Goal: Navigation & Orientation: Find specific page/section

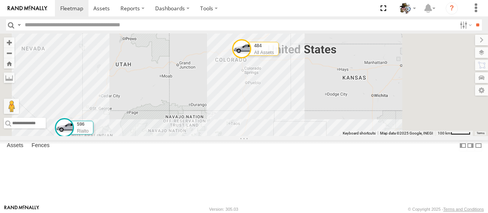
drag, startPoint x: 369, startPoint y: 83, endPoint x: 355, endPoint y: 126, distance: 45.1
click at [355, 126] on div "484 All Assets 590 All Assets 596 Rialto 507 Rialto 425 All Assets 8 5" at bounding box center [244, 85] width 488 height 103
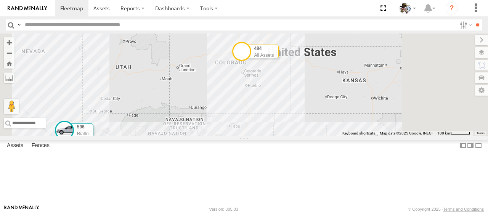
click at [251, 61] on span at bounding box center [241, 51] width 19 height 19
click at [238, 31] on link at bounding box center [228, 27] width 19 height 7
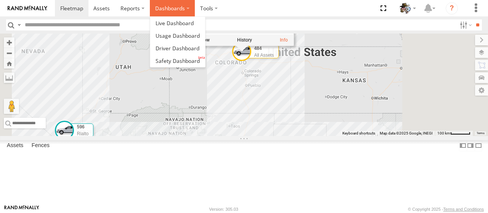
click at [174, 10] on label "Dashboards" at bounding box center [172, 8] width 45 height 16
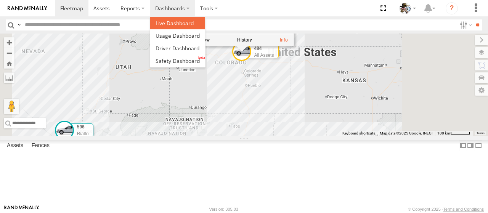
click at [166, 24] on span at bounding box center [175, 22] width 38 height 7
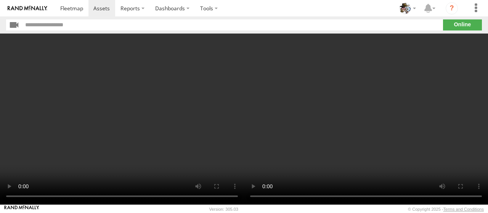
click at [242, 187] on div at bounding box center [244, 119] width 488 height 171
click at [105, 163] on video at bounding box center [122, 119] width 244 height 171
drag, startPoint x: 56, startPoint y: 154, endPoint x: 39, endPoint y: 150, distance: 18.5
click at [49, 153] on video at bounding box center [122, 119] width 244 height 171
drag, startPoint x: 39, startPoint y: 150, endPoint x: 27, endPoint y: 125, distance: 27.1
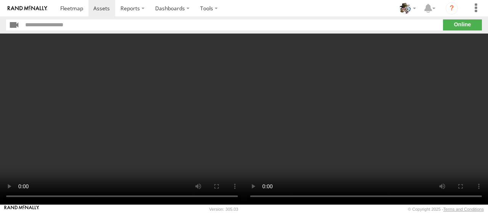
click at [31, 138] on video at bounding box center [122, 119] width 244 height 171
drag, startPoint x: 26, startPoint y: 121, endPoint x: 23, endPoint y: 105, distance: 16.2
click at [24, 110] on video at bounding box center [122, 119] width 244 height 171
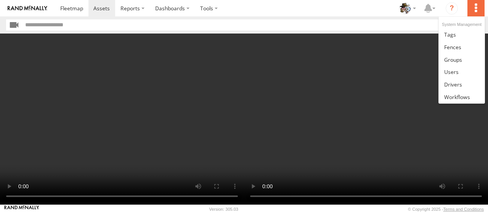
click at [478, 9] on label at bounding box center [476, 8] width 17 height 16
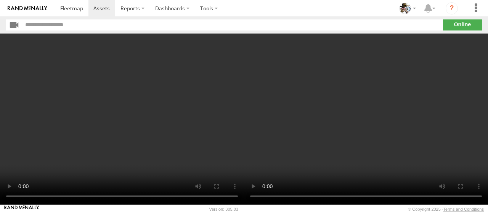
click at [335, 105] on video at bounding box center [366, 119] width 244 height 171
drag, startPoint x: 87, startPoint y: 130, endPoint x: 77, endPoint y: 121, distance: 12.9
click at [80, 125] on video at bounding box center [122, 119] width 244 height 171
drag, startPoint x: 71, startPoint y: 106, endPoint x: 60, endPoint y: 79, distance: 29.0
click at [68, 98] on video at bounding box center [122, 119] width 244 height 171
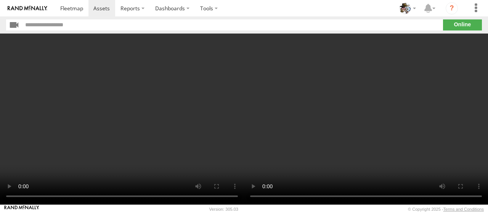
click at [47, 48] on video at bounding box center [122, 119] width 244 height 171
click at [37, 24] on input "text" at bounding box center [233, 24] width 420 height 11
click at [63, 23] on input "text" at bounding box center [233, 24] width 420 height 11
click at [77, 26] on input "text" at bounding box center [233, 24] width 420 height 11
click at [454, 24] on section "**" at bounding box center [244, 24] width 476 height 11
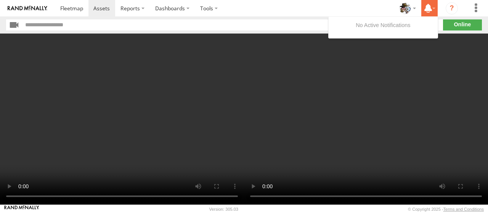
click at [433, 11] on icon at bounding box center [429, 8] width 14 height 10
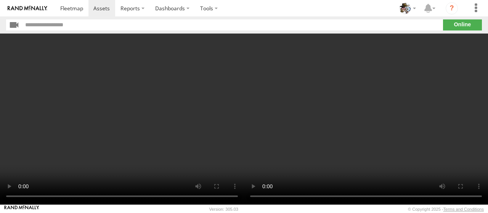
click at [393, 88] on video at bounding box center [366, 119] width 244 height 171
click at [209, 9] on label at bounding box center [209, 8] width 28 height 16
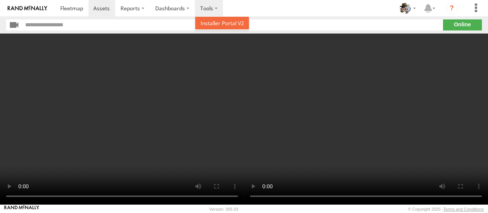
click at [220, 26] on span at bounding box center [222, 22] width 43 height 7
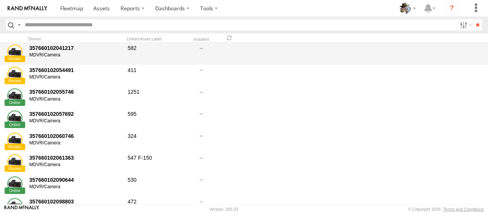
click at [43, 50] on div "357660102041217" at bounding box center [75, 48] width 93 height 7
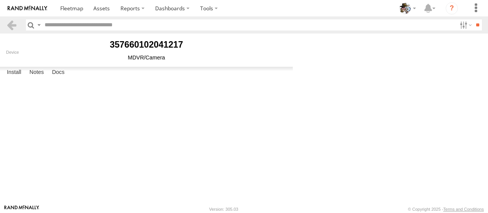
type input "***"
type input "********"
click at [10, 26] on link at bounding box center [11, 24] width 11 height 11
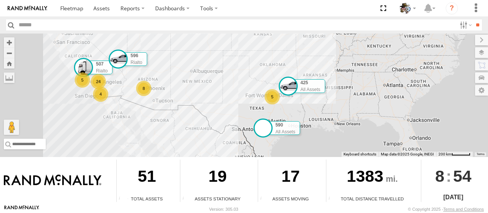
click at [263, 132] on span at bounding box center [263, 128] width 19 height 19
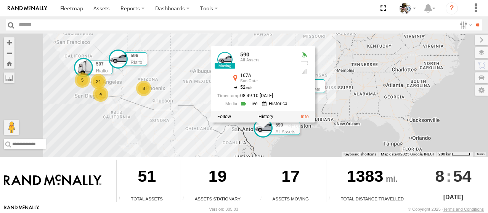
click at [250, 101] on link at bounding box center [249, 103] width 19 height 7
click at [307, 149] on div "484 All Assets 590 All Assets 24 8 5 5 4 596 Rialto 507 Rialto 425 All Assets 5…" at bounding box center [244, 96] width 488 height 124
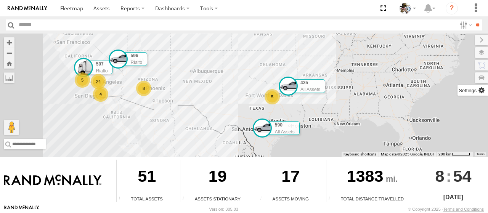
click at [483, 90] on label at bounding box center [473, 90] width 31 height 11
click at [108, 140] on div "484 All Assets 590 All Assets 24 8 5 5 4 596 Rialto 507 Rialto 425 All Assets" at bounding box center [244, 96] width 488 height 124
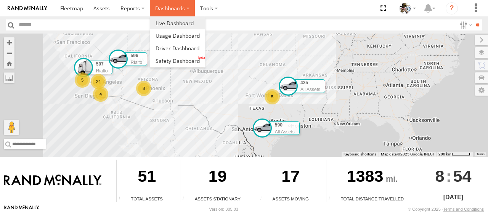
click at [161, 10] on label "Dashboards" at bounding box center [172, 8] width 45 height 16
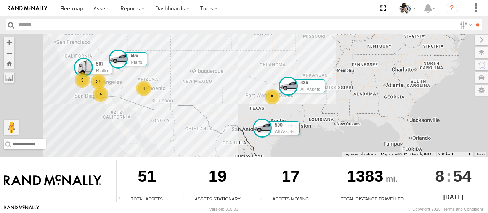
click at [67, 114] on div "484 All Assets 590 All Assets 24 8 5 5 4 596 Rialto 507 Rialto 425 All Assets" at bounding box center [244, 96] width 488 height 124
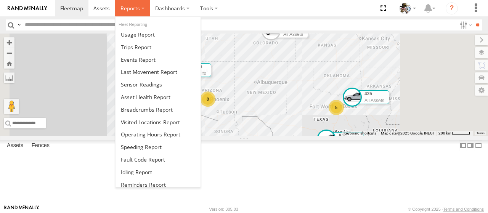
click at [134, 8] on span at bounding box center [130, 8] width 19 height 7
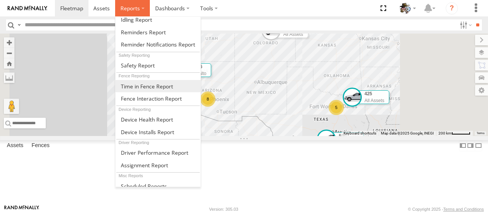
scroll to position [156, 0]
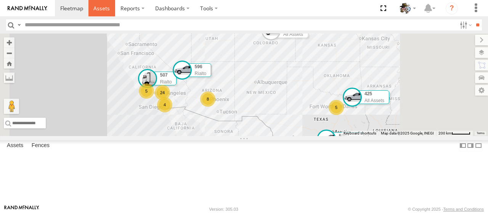
click at [98, 6] on span at bounding box center [101, 8] width 16 height 7
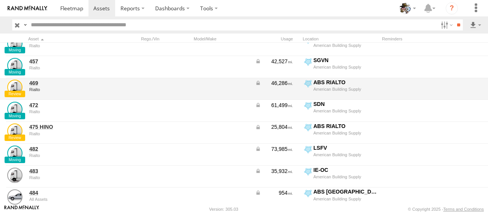
scroll to position [229, 0]
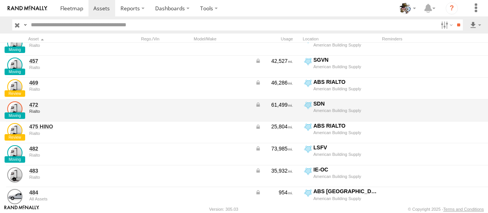
click at [14, 111] on link at bounding box center [14, 108] width 15 height 15
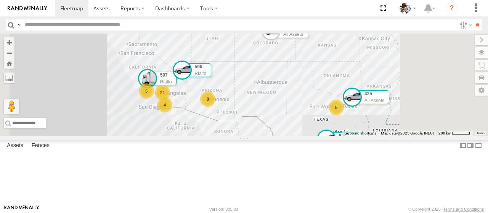
click at [0, 0] on div "457" at bounding box center [0, 0] width 0 height 0
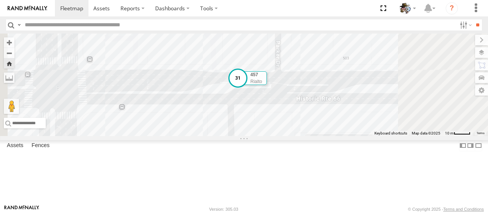
click at [248, 87] on span at bounding box center [238, 77] width 19 height 19
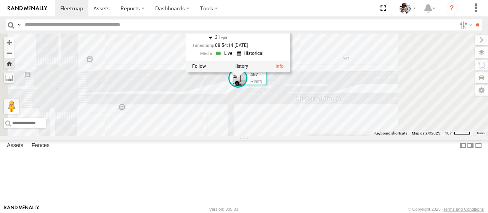
click at [235, 57] on link at bounding box center [224, 53] width 19 height 7
click at [284, 69] on link at bounding box center [280, 66] width 8 height 5
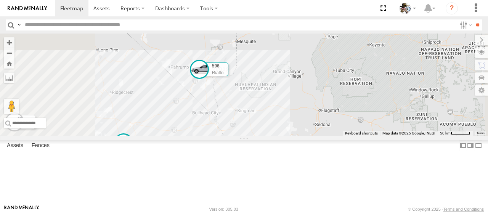
drag, startPoint x: 322, startPoint y: 91, endPoint x: 339, endPoint y: 147, distance: 58.5
click at [339, 136] on div "377 Phoenix 590 All Assets 596 Rialto 484 All Assets 425 All Assets 576 Rialto …" at bounding box center [244, 85] width 488 height 103
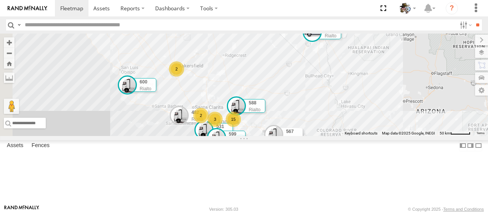
drag, startPoint x: 279, startPoint y: 129, endPoint x: 366, endPoint y: 97, distance: 93.2
click at [366, 97] on div "377 Phoenix 590 All Assets 596 Rialto 484 All Assets 425 All Assets 576 Rialto …" at bounding box center [244, 85] width 488 height 103
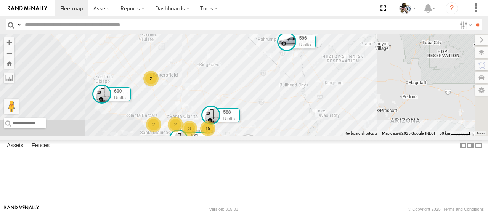
drag, startPoint x: 402, startPoint y: 100, endPoint x: 376, endPoint y: 109, distance: 28.2
click at [376, 109] on div "377 Phoenix 590 All Assets 596 Rialto 484 All Assets 425 All Assets 576 Rialto …" at bounding box center [244, 85] width 488 height 103
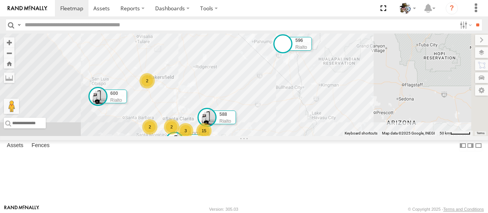
click at [293, 53] on span at bounding box center [283, 43] width 19 height 19
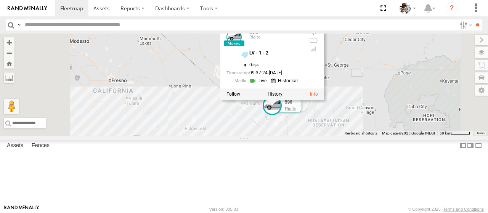
drag, startPoint x: 359, startPoint y: 110, endPoint x: 341, endPoint y: 172, distance: 64.1
click at [341, 136] on div "377 Phoenix 590 All Assets 596 Rialto 484 All Assets 425 All Assets 576 Rialto …" at bounding box center [244, 85] width 488 height 103
click at [242, 45] on link at bounding box center [234, 37] width 15 height 15
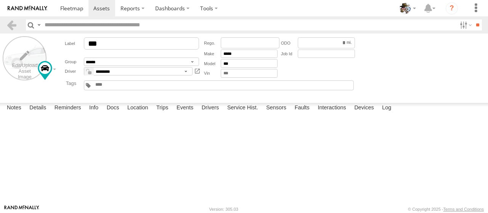
click at [27, 63] on label at bounding box center [25, 58] width 44 height 44
click at [0, 0] on label at bounding box center [0, 0] width 0 height 0
click at [23, 55] on label at bounding box center [25, 58] width 44 height 44
click at [0, 0] on label "×" at bounding box center [0, 0] width 0 height 0
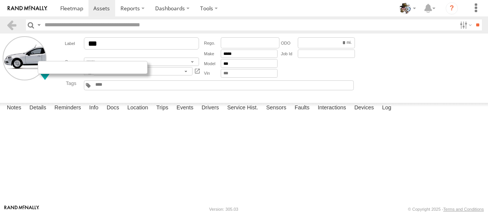
click at [46, 68] on div at bounding box center [93, 67] width 110 height 13
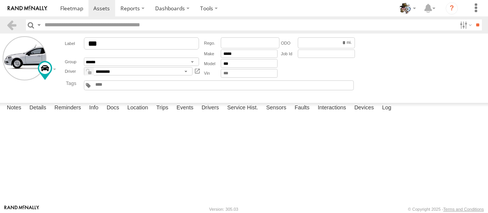
click at [52, 69] on div at bounding box center [45, 70] width 14 height 19
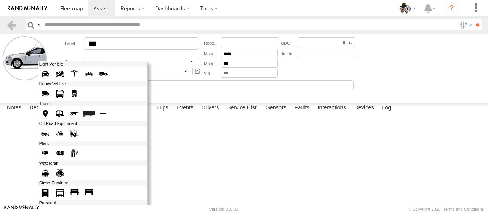
click at [45, 68] on div at bounding box center [93, 170] width 110 height 219
click at [74, 93] on span at bounding box center [74, 94] width 12 height 12
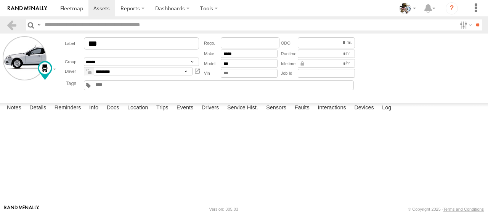
drag, startPoint x: 23, startPoint y: 58, endPoint x: 2, endPoint y: 89, distance: 37.7
click at [2, 89] on main "**********" at bounding box center [244, 119] width 488 height 171
click at [15, 63] on label at bounding box center [25, 58] width 44 height 44
click at [0, 0] on label "Library" at bounding box center [0, 0] width 0 height 0
click at [0, 0] on span at bounding box center [0, 0] width 0 height 0
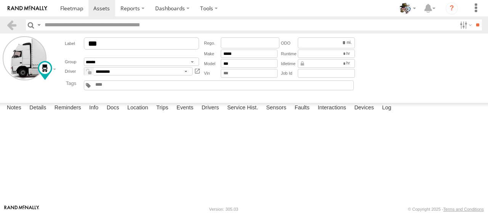
click at [0, 0] on label "Close" at bounding box center [0, 0] width 0 height 0
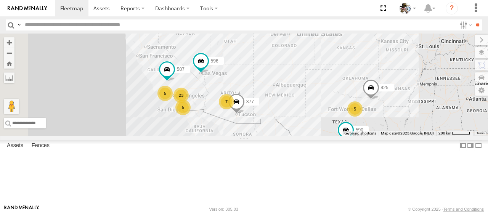
drag, startPoint x: 384, startPoint y: 119, endPoint x: 401, endPoint y: 121, distance: 17.7
click at [401, 121] on div "484 23 7 5 5 5 377 590 596 507 425" at bounding box center [244, 85] width 488 height 103
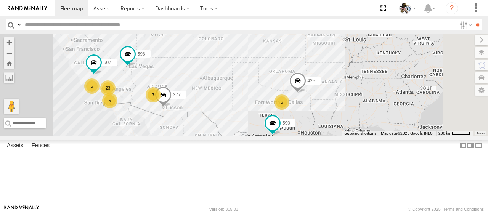
drag, startPoint x: 438, startPoint y: 134, endPoint x: 377, endPoint y: 131, distance: 60.8
click at [290, 110] on div "5" at bounding box center [281, 102] width 15 height 15
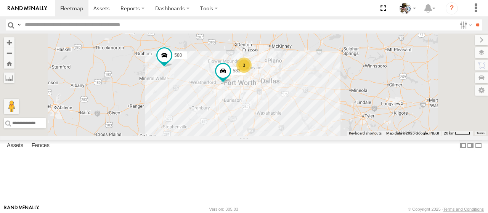
drag, startPoint x: 301, startPoint y: 90, endPoint x: 340, endPoint y: 149, distance: 71.1
click at [340, 136] on div "484 377 590 596 507 425 580 583 3" at bounding box center [244, 85] width 488 height 103
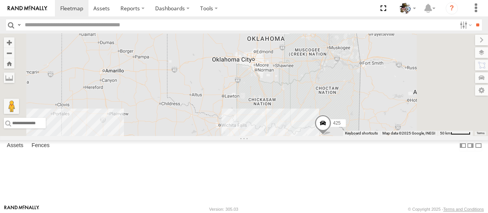
drag, startPoint x: 365, startPoint y: 92, endPoint x: 353, endPoint y: 171, distance: 79.5
click at [353, 136] on div "484 377 590 596 507 425 580 4" at bounding box center [244, 85] width 488 height 103
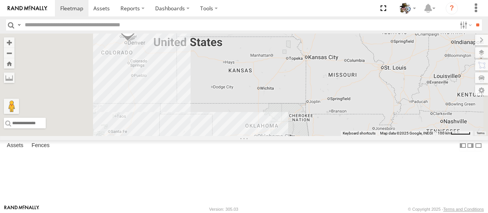
drag, startPoint x: 343, startPoint y: 116, endPoint x: 342, endPoint y: 158, distance: 41.2
click at [342, 136] on div "484 377 590 596 507 425 580 4" at bounding box center [244, 85] width 488 height 103
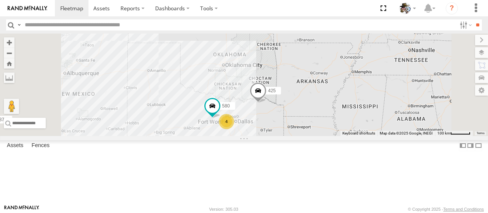
drag, startPoint x: 365, startPoint y: 169, endPoint x: 333, endPoint y: 105, distance: 71.3
click at [333, 105] on div "484 377 590 596 507 425 580 4" at bounding box center [244, 85] width 488 height 103
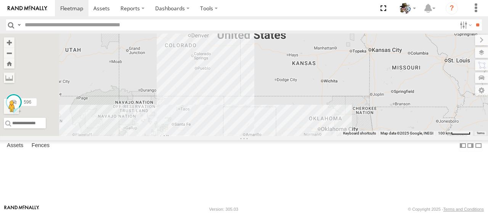
drag, startPoint x: 347, startPoint y: 150, endPoint x: 445, endPoint y: 215, distance: 117.3
click at [445, 213] on html at bounding box center [244, 106] width 488 height 213
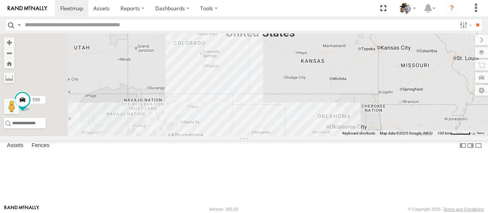
drag, startPoint x: 307, startPoint y: 126, endPoint x: 370, endPoint y: 115, distance: 64.2
click at [370, 115] on div "484 377 590 596 507 425 580 4" at bounding box center [244, 85] width 488 height 103
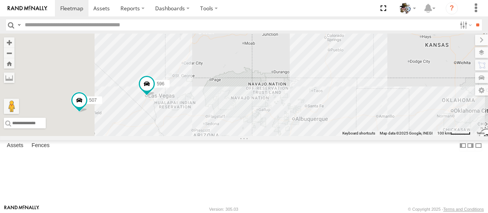
drag, startPoint x: 355, startPoint y: 106, endPoint x: 376, endPoint y: 103, distance: 20.8
click at [376, 103] on div "484 377 590 596 507 425 580 4 7" at bounding box center [244, 85] width 488 height 103
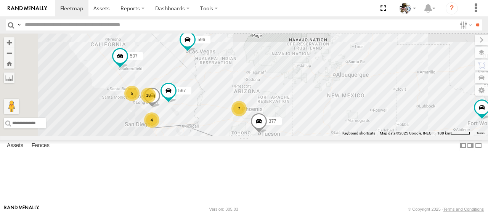
drag, startPoint x: 293, startPoint y: 125, endPoint x: 335, endPoint y: 77, distance: 63.5
click at [335, 77] on div "484 377 590 596 507 425 580 4 7 18 5 4 576 567" at bounding box center [244, 85] width 488 height 103
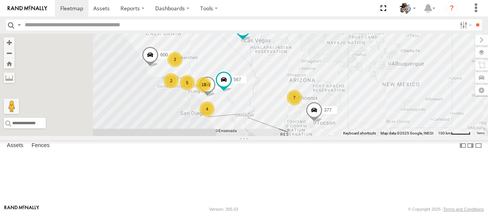
drag, startPoint x: 336, startPoint y: 133, endPoint x: 344, endPoint y: 132, distance: 7.6
click at [344, 132] on div "484 377 590 596 425 580 4 7 18 5 4 576 567 2 2 600" at bounding box center [244, 85] width 488 height 103
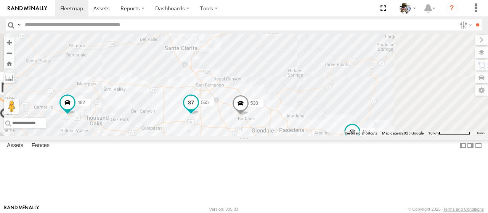
click at [198, 109] on span at bounding box center [191, 103] width 14 height 14
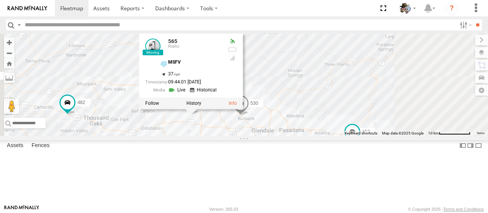
click at [188, 94] on link at bounding box center [177, 90] width 19 height 7
click at [408, 135] on div "484 377 590 596 425 580 576 567 600 530 508 588 482 565 599 457 483 565 Rialto …" at bounding box center [244, 85] width 488 height 103
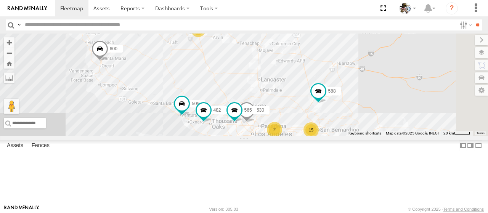
drag, startPoint x: 381, startPoint y: 93, endPoint x: 332, endPoint y: 112, distance: 52.4
click at [332, 112] on div "484 377 590 596 425 580 576 567 600 530 508 588 482 565 599 15 2 2 2" at bounding box center [244, 85] width 488 height 103
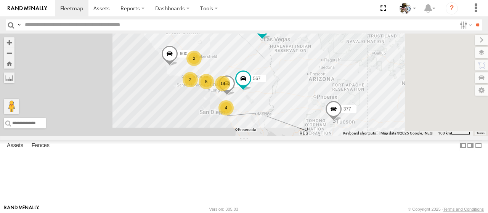
drag, startPoint x: 370, startPoint y: 164, endPoint x: 266, endPoint y: 169, distance: 103.9
click at [266, 136] on div "484 377 590 596 425 580 576 567 600 18 5 2 4 2" at bounding box center [244, 85] width 488 height 103
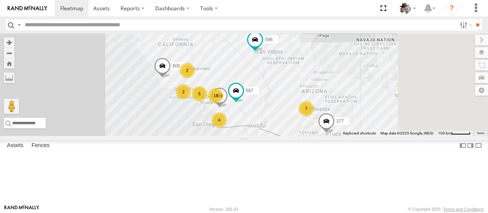
drag, startPoint x: 412, startPoint y: 80, endPoint x: 400, endPoint y: 103, distance: 26.6
click at [400, 103] on div "484 377 590 596 425 580 576 567 600 18 5 2 4 2 7" at bounding box center [244, 85] width 488 height 103
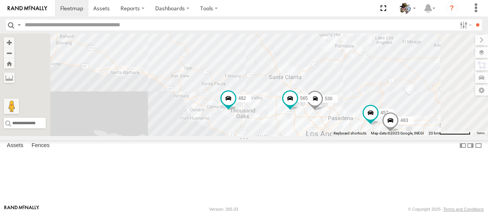
drag, startPoint x: 291, startPoint y: 132, endPoint x: 284, endPoint y: 228, distance: 96.7
click at [284, 213] on html at bounding box center [244, 106] width 488 height 213
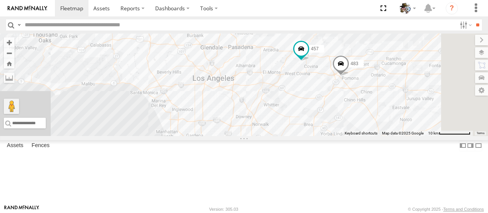
drag, startPoint x: 358, startPoint y: 150, endPoint x: 185, endPoint y: 99, distance: 180.5
click at [185, 99] on main "To navigate the map with touch gestures double-tap and hold your finger on the …" at bounding box center [244, 119] width 488 height 171
click at [433, 118] on div "484 377 590 596 425 580 576 567 600 530 457 482 565 483 599 508 581 531" at bounding box center [244, 85] width 488 height 103
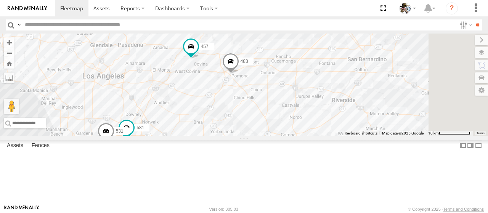
drag, startPoint x: 423, startPoint y: 134, endPoint x: 313, endPoint y: 127, distance: 110.8
click at [313, 127] on div "484 377 590 596 425 580 576 567 600 530 457 482 565 483 599 508 581 531" at bounding box center [244, 85] width 488 height 103
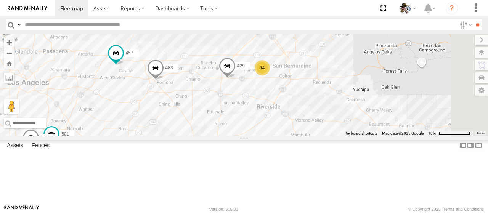
drag, startPoint x: 374, startPoint y: 138, endPoint x: 288, endPoint y: 142, distance: 86.3
click at [288, 136] on div "484 377 590 596 425 580 576 567 600 530 457 482 565 483 599 508 581 531 14 429" at bounding box center [244, 85] width 488 height 103
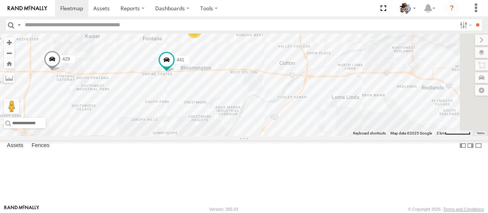
drag, startPoint x: 441, startPoint y: 194, endPoint x: 388, endPoint y: 169, distance: 58.2
click at [388, 136] on div "484 377 590 596 425 580 576 567 600 530 457 482 565 483 599 508 581 531 429 441…" at bounding box center [244, 85] width 488 height 103
